Goal: Find specific page/section: Find specific page/section

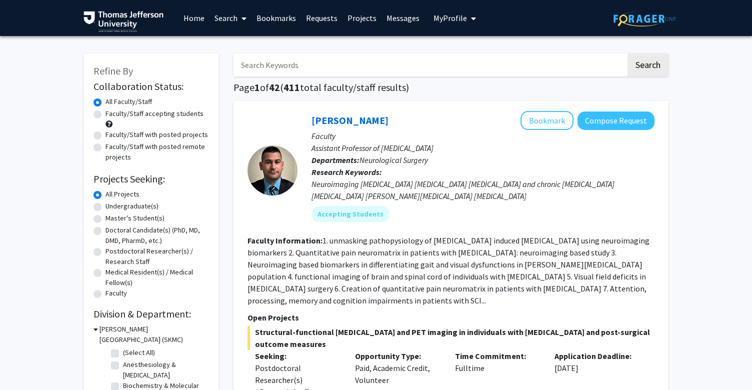
click at [467, 20] on span "My profile dropdown to access profile and logout" at bounding box center [471, 18] width 9 height 35
click at [369, 56] on input "Search Keywords" at bounding box center [429, 64] width 392 height 23
click at [105, 227] on label "Doctoral Candidate(s) (PhD, MD, DMD, PharmD, etc.)" at bounding box center [156, 235] width 103 height 21
click at [105, 227] on input "Doctoral Candidate(s) (PhD, MD, DMD, PharmD, etc.)" at bounding box center [108, 228] width 6 height 6
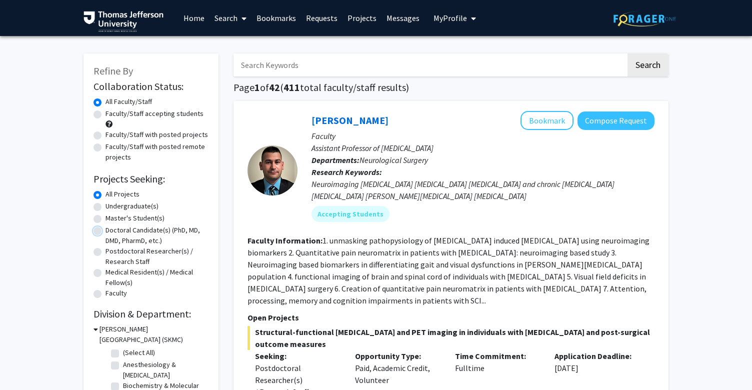
radio input "true"
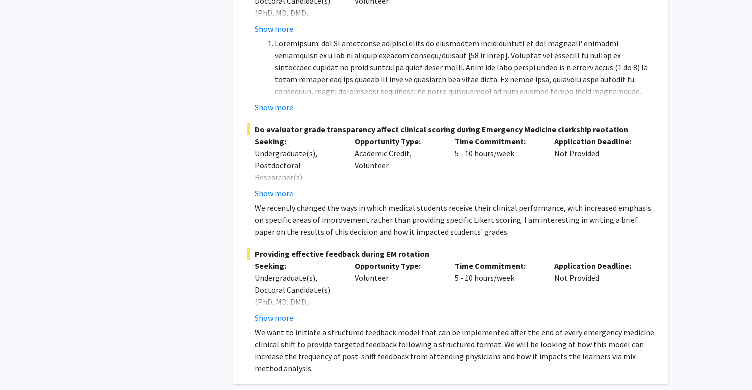
scroll to position [7490, 0]
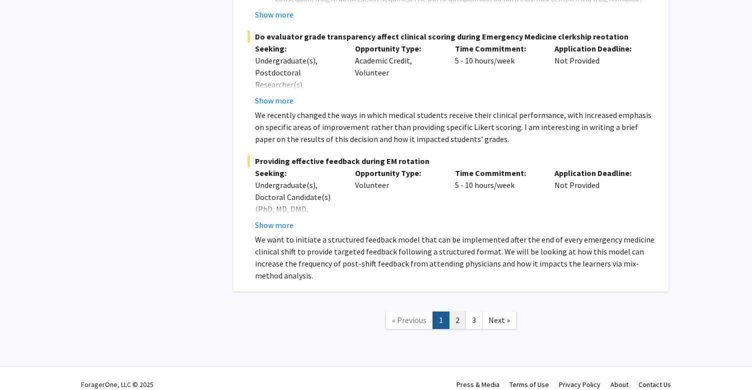
click at [457, 312] on link "2" at bounding box center [457, 319] width 17 height 17
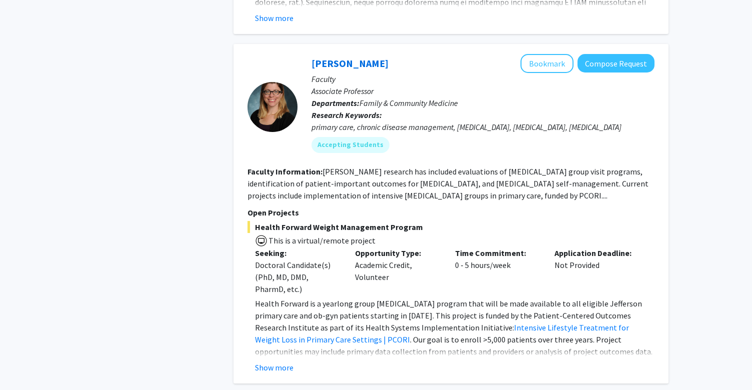
scroll to position [3922, 0]
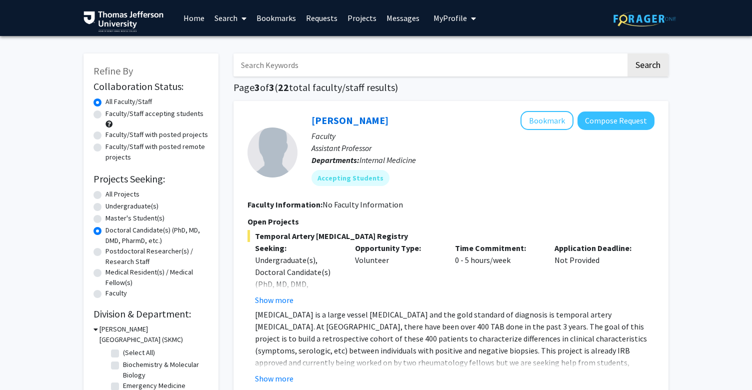
scroll to position [0, 0]
